Goal: Find specific page/section: Find specific page/section

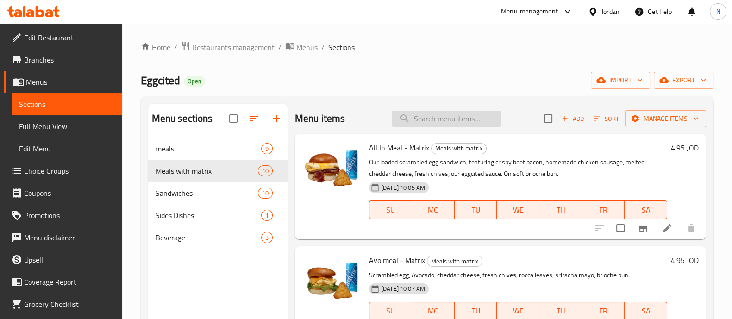
click at [440, 122] on input "search" at bounding box center [446, 119] width 109 height 16
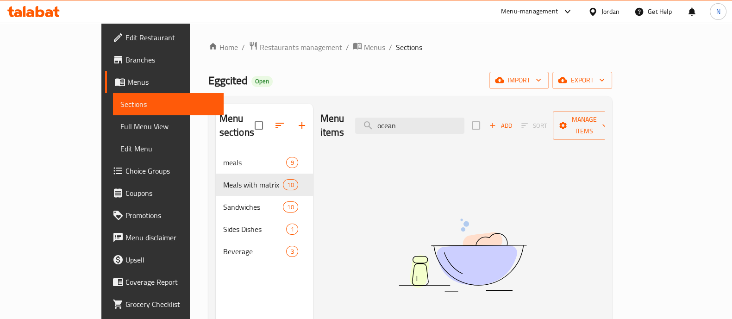
type input "ocean"
click at [260, 47] on span "Restaurants management" at bounding box center [301, 47] width 82 height 11
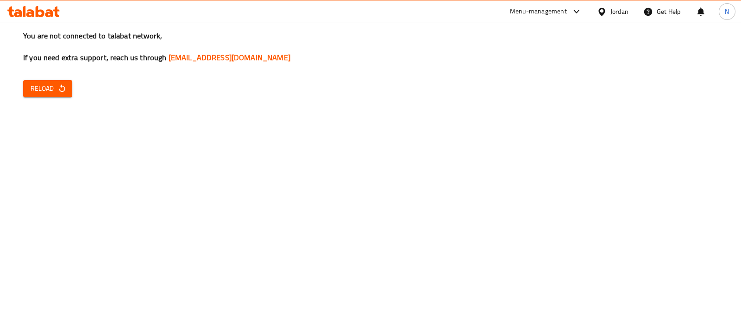
click at [60, 88] on icon "button" at bounding box center [61, 88] width 9 height 9
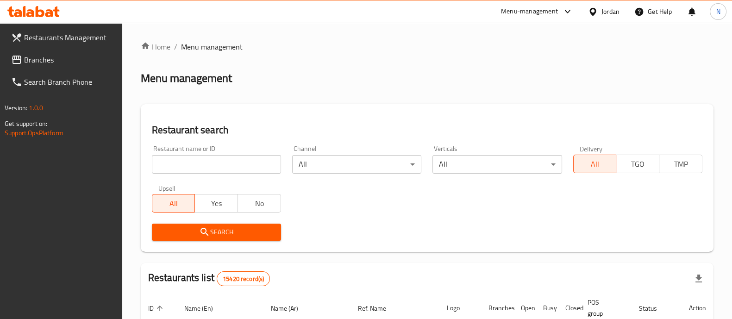
click at [538, 3] on div "Menu-management" at bounding box center [537, 11] width 87 height 22
click at [532, 15] on div "Menu-management" at bounding box center [529, 11] width 57 height 11
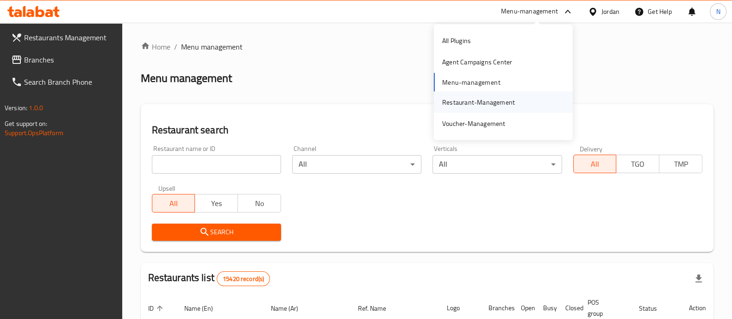
click at [497, 104] on div "Restaurant-Management" at bounding box center [478, 102] width 73 height 10
